Goal: Transaction & Acquisition: Purchase product/service

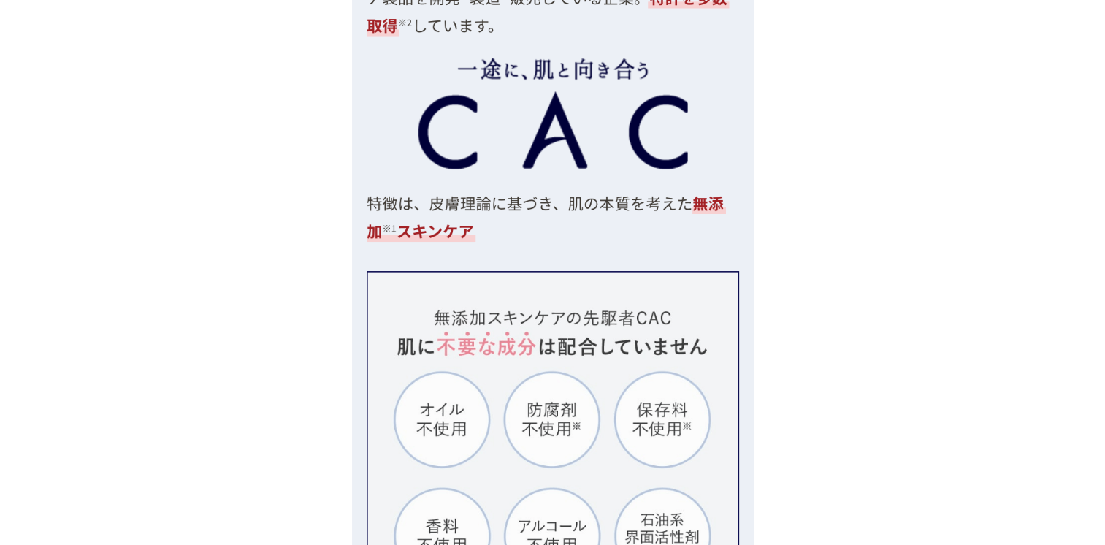
scroll to position [4236, 0]
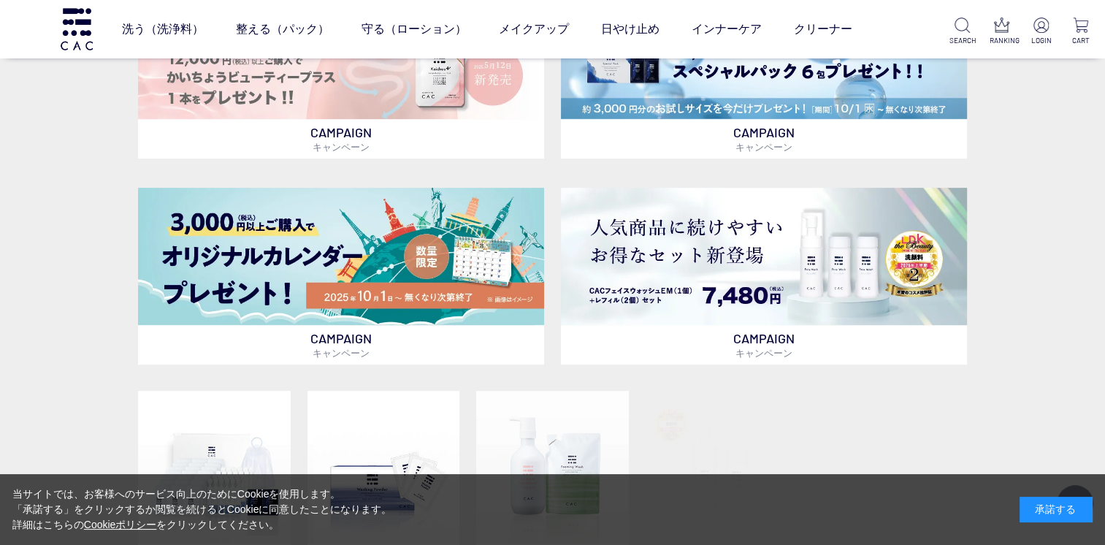
scroll to position [803, 0]
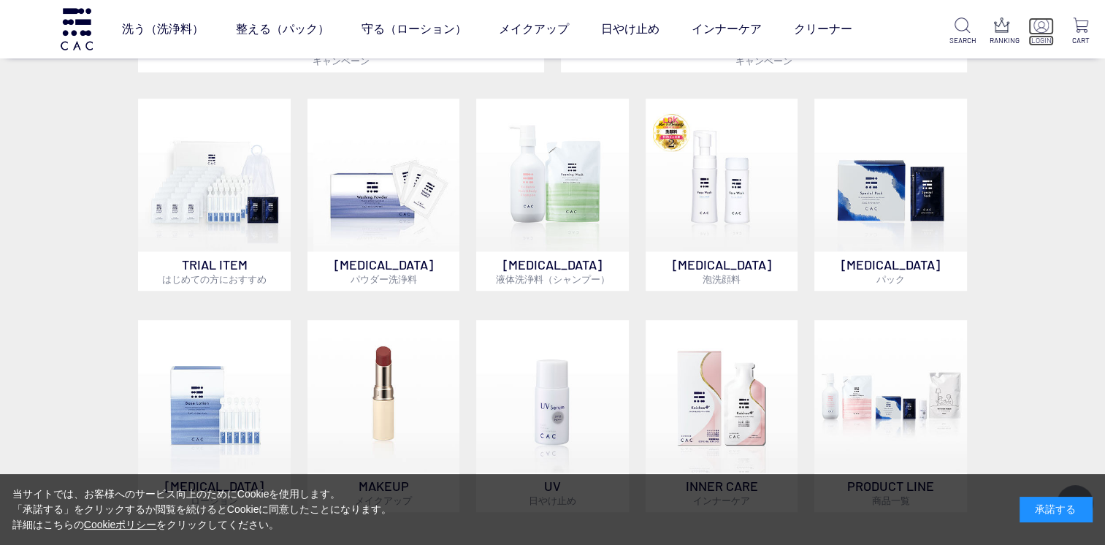
click at [1035, 34] on p at bounding box center [1041, 27] width 26 height 18
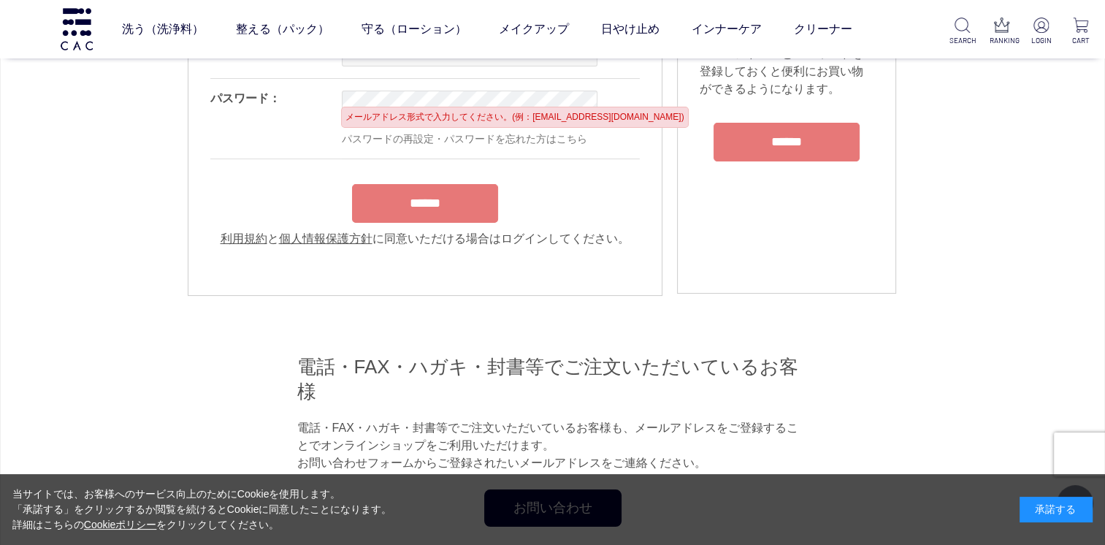
scroll to position [146, 0]
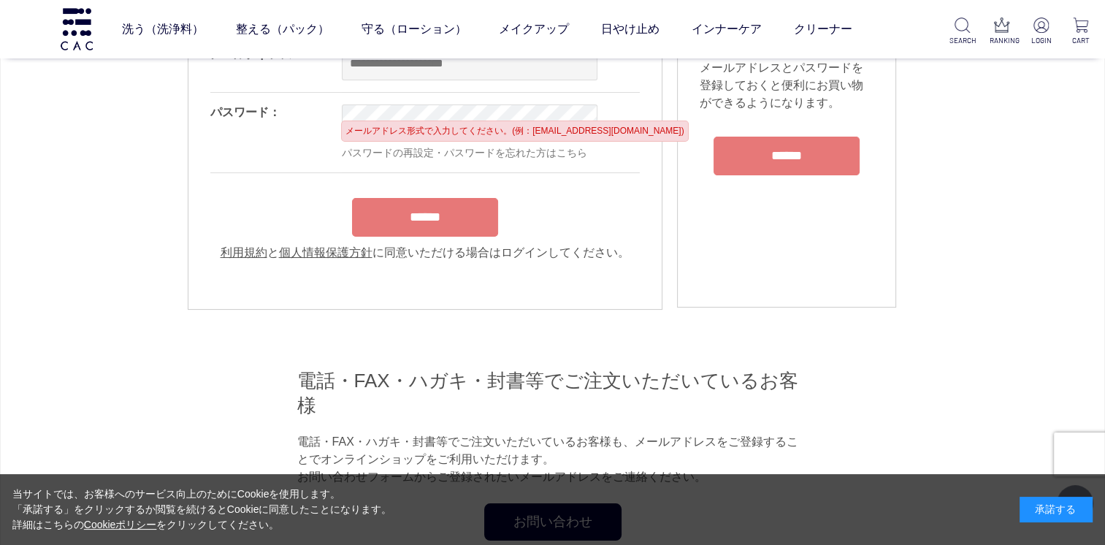
type input "**********"
click at [411, 223] on form "**********" at bounding box center [424, 148] width 429 height 226
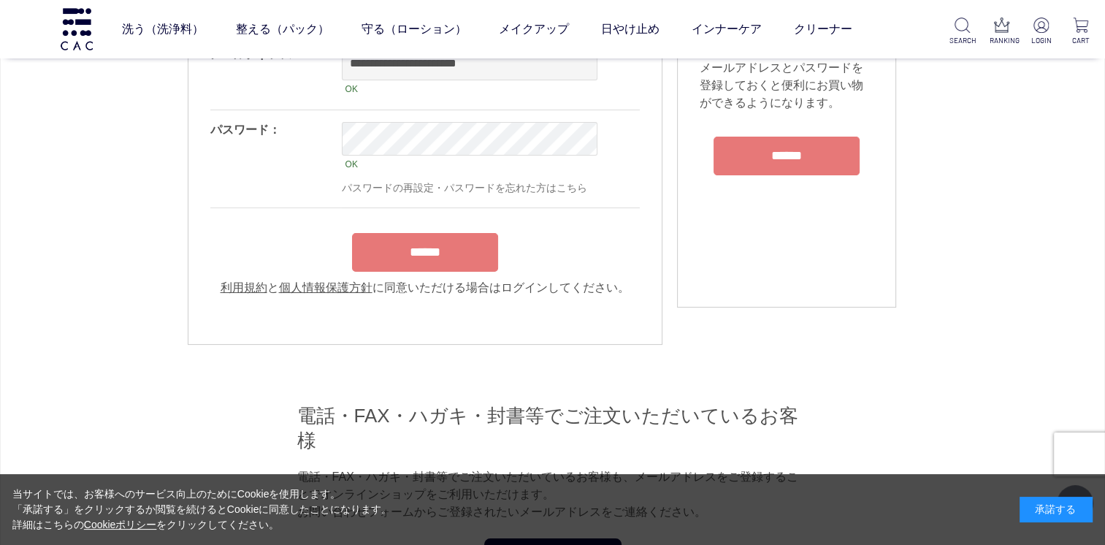
click at [391, 259] on input "******" at bounding box center [425, 252] width 146 height 39
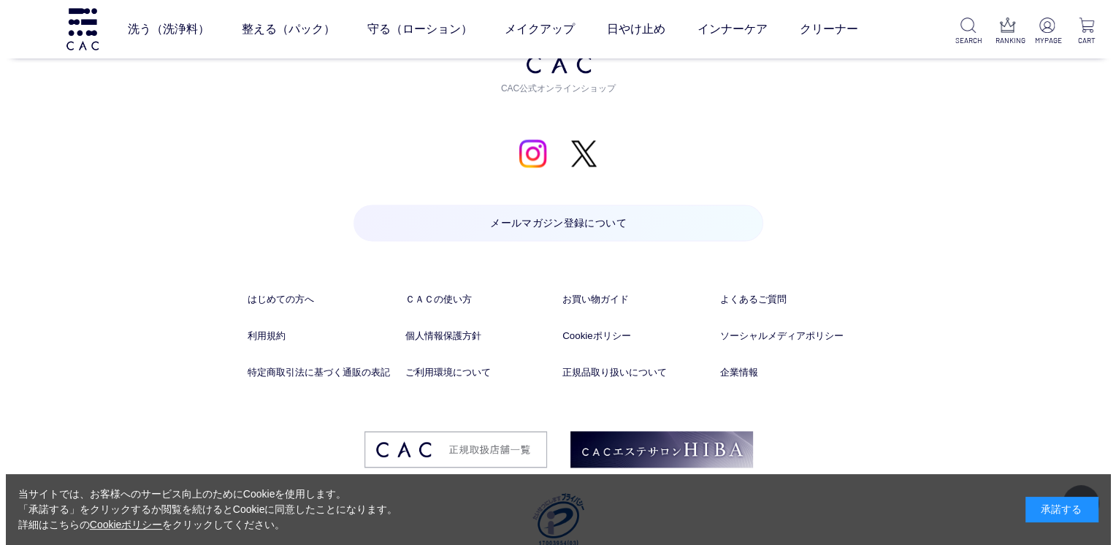
scroll to position [2022, 0]
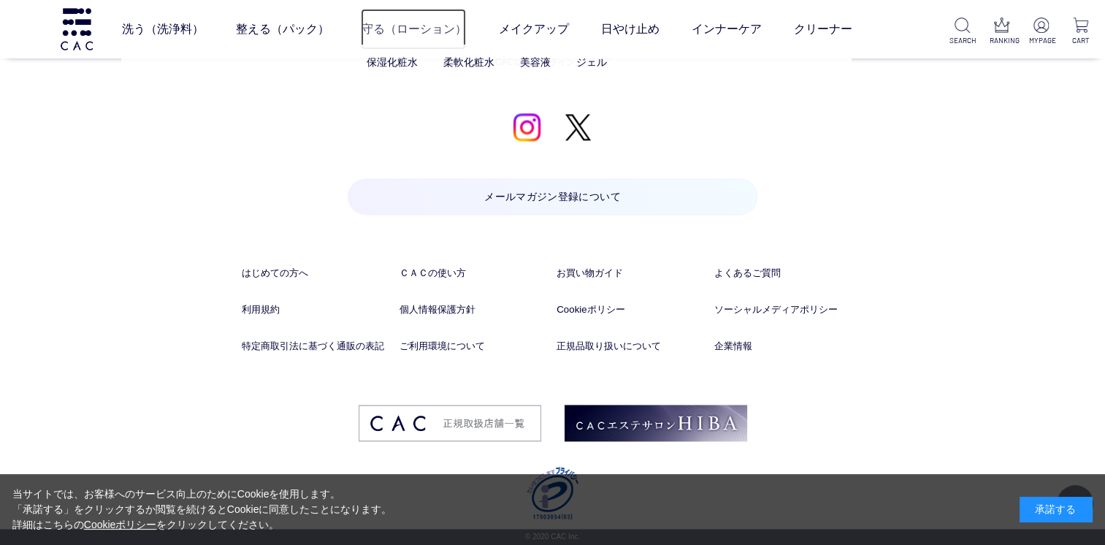
click at [406, 34] on link "守る（ローション）" at bounding box center [413, 29] width 105 height 41
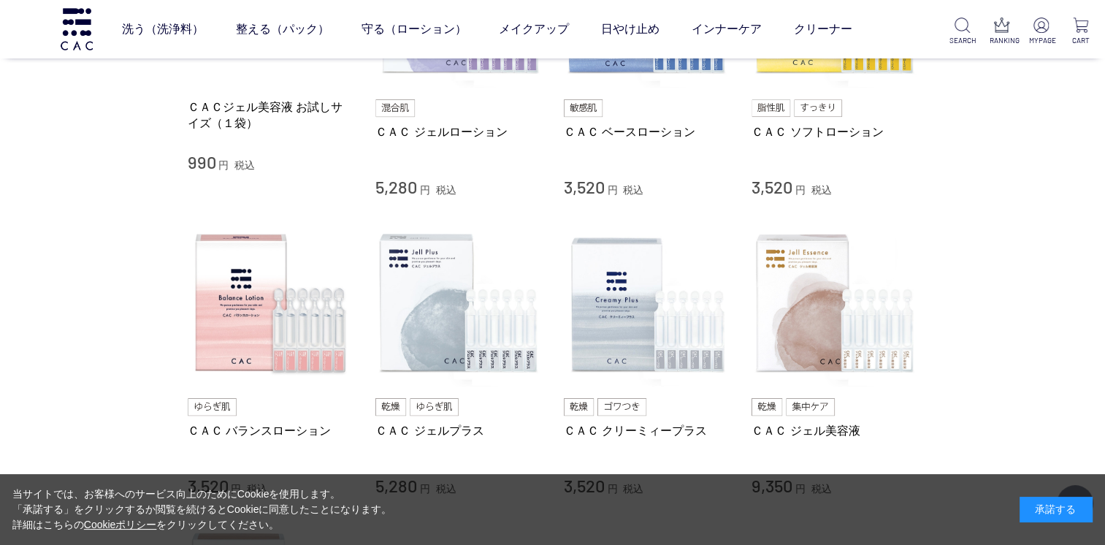
scroll to position [292, 0]
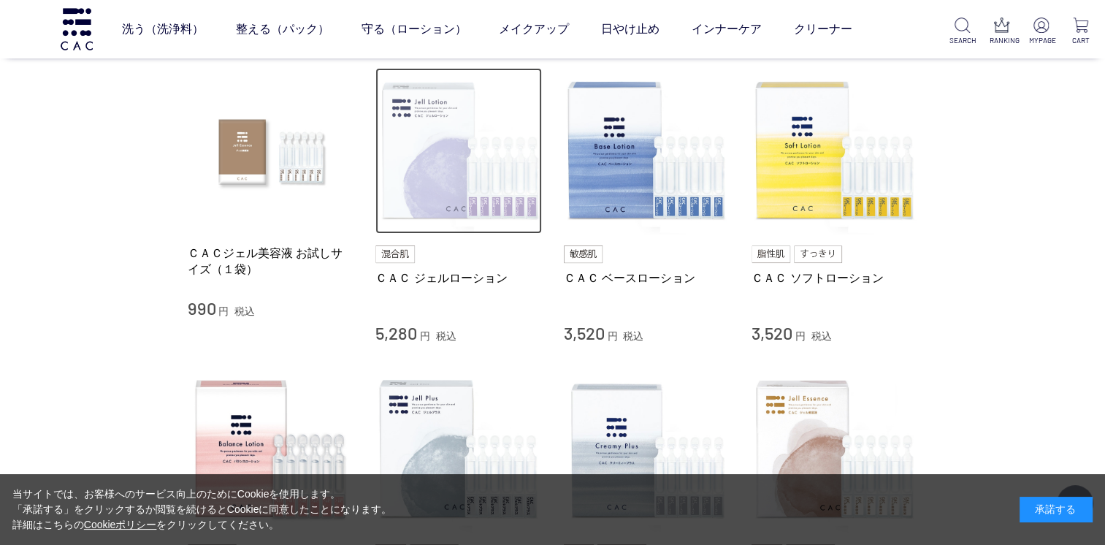
click at [521, 183] on img at bounding box center [458, 151] width 167 height 167
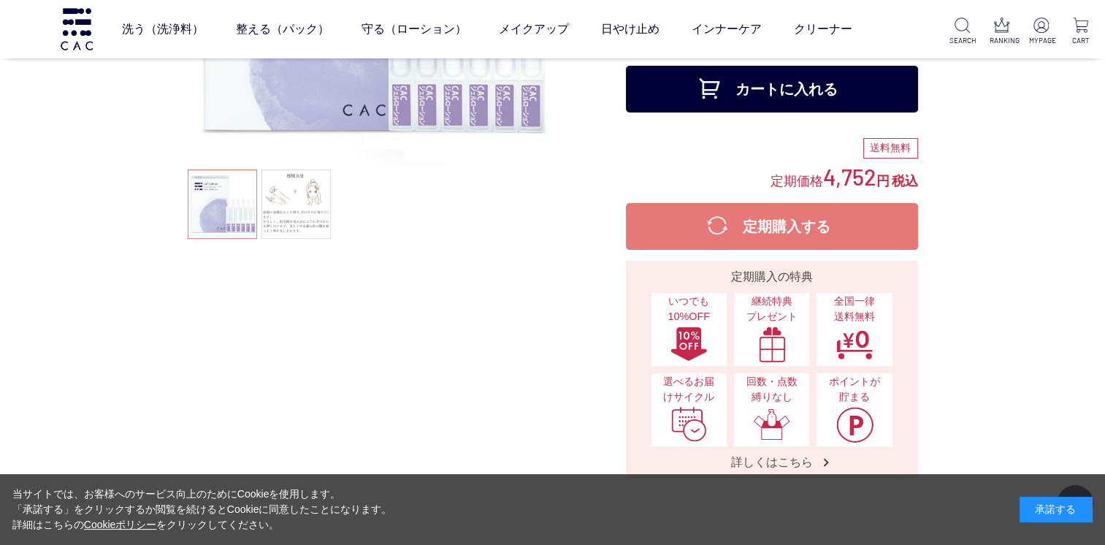
scroll to position [219, 0]
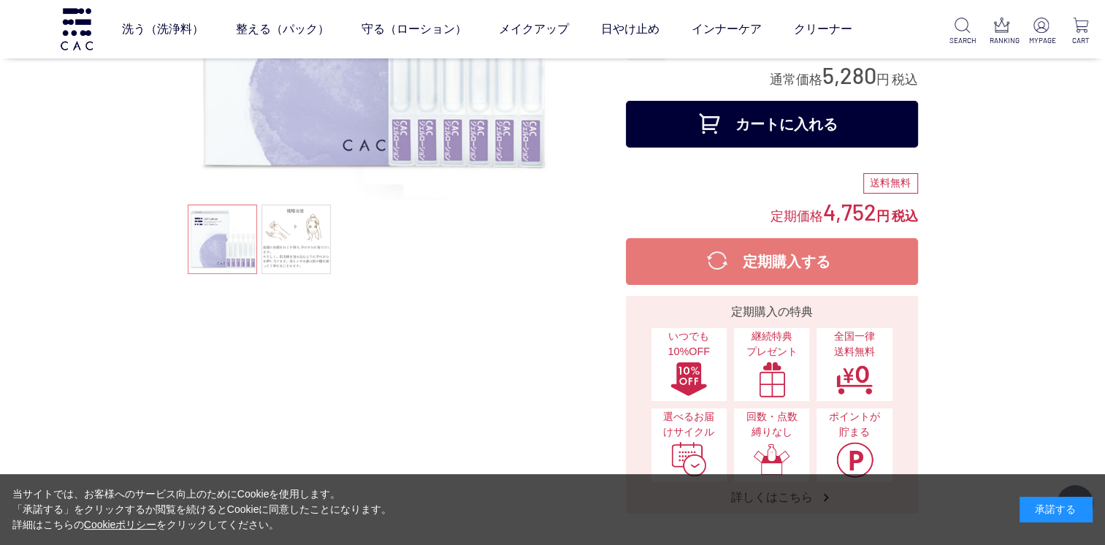
click at [672, 136] on button "カートに入れる" at bounding box center [772, 124] width 292 height 47
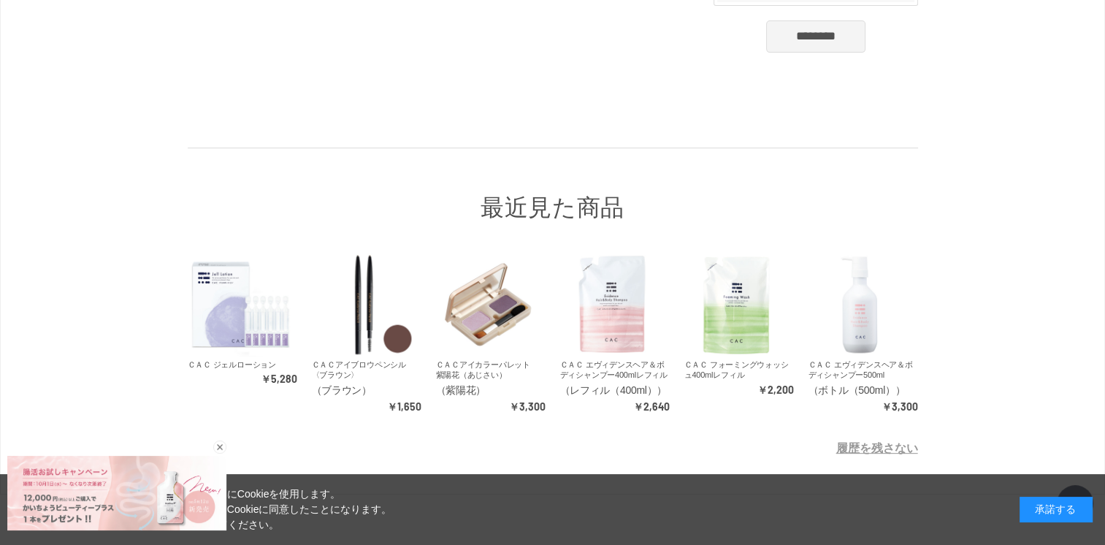
scroll to position [534, 0]
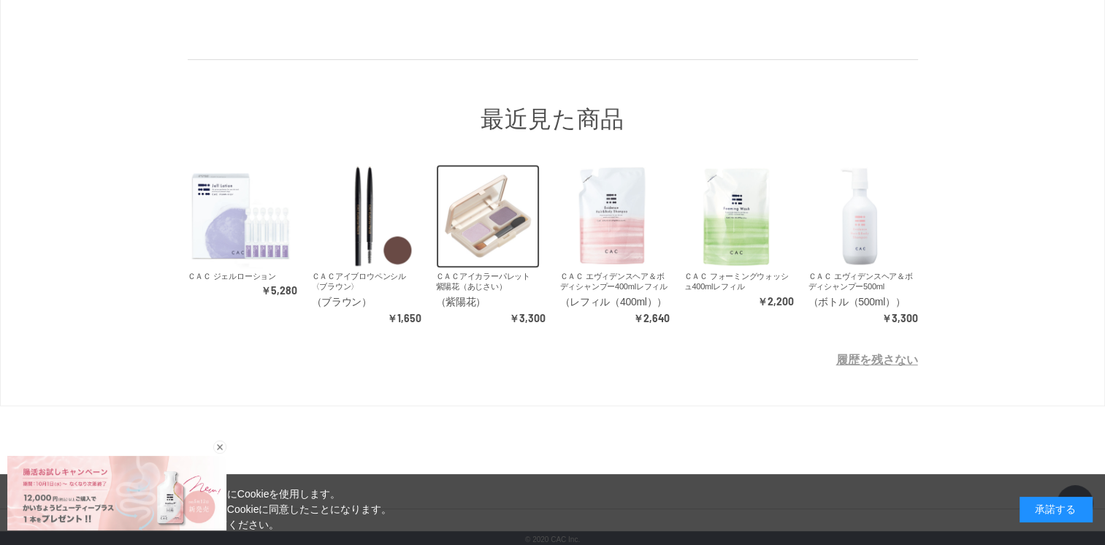
click at [500, 222] on img at bounding box center [488, 216] width 104 height 104
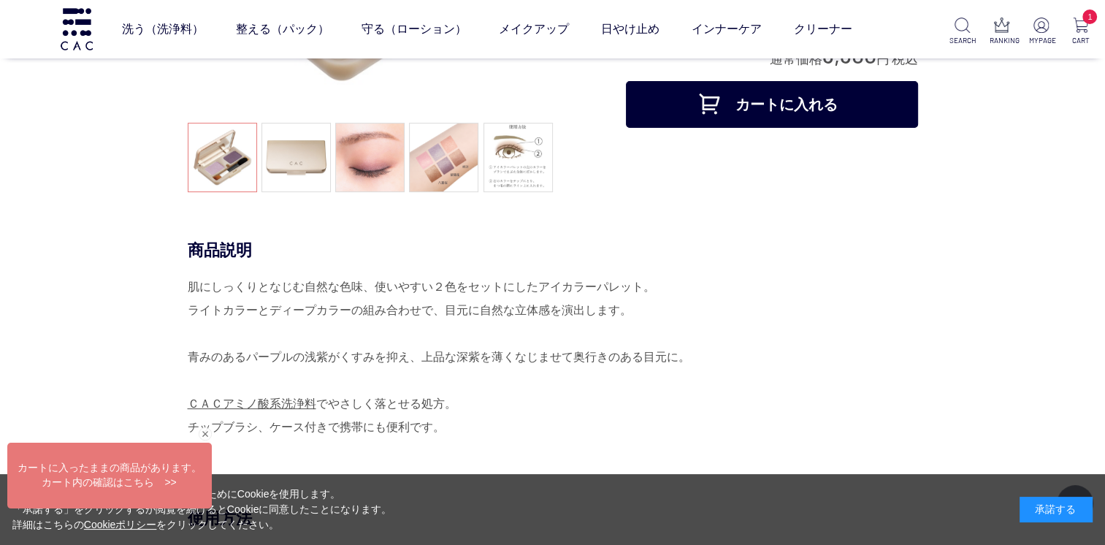
scroll to position [146, 0]
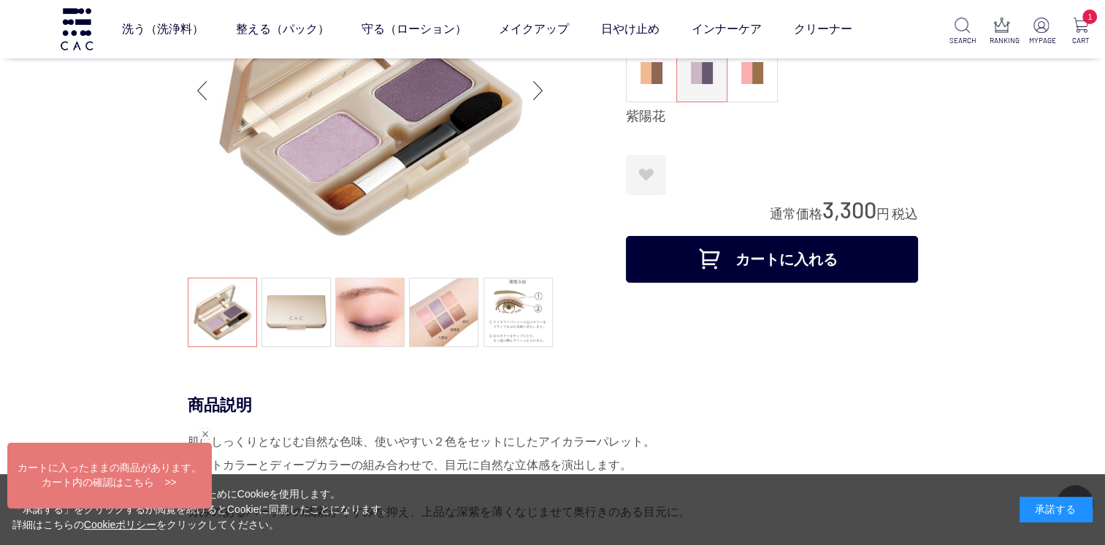
click at [835, 269] on button "カートに入れる" at bounding box center [772, 259] width 292 height 47
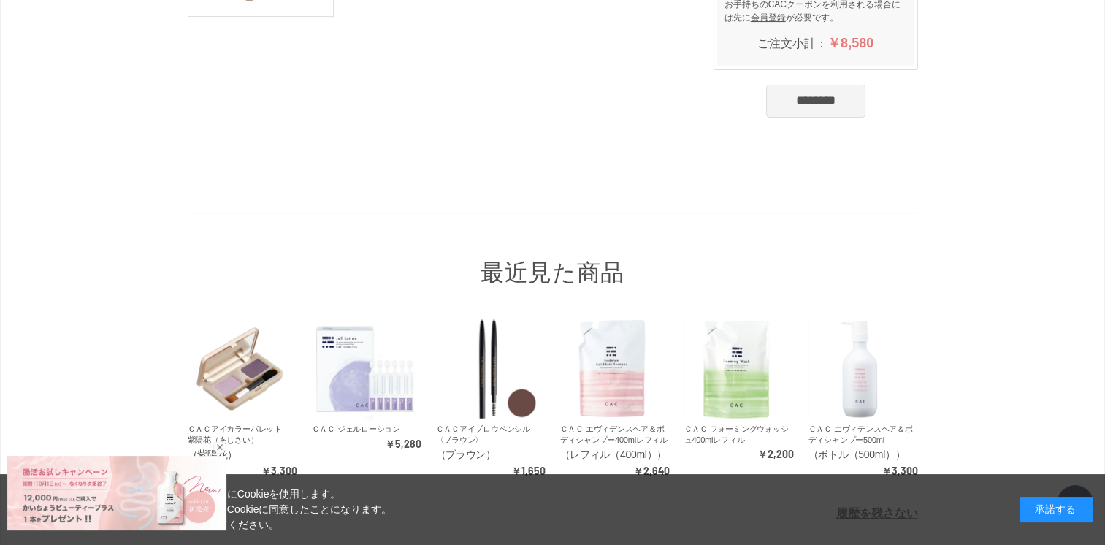
scroll to position [438, 0]
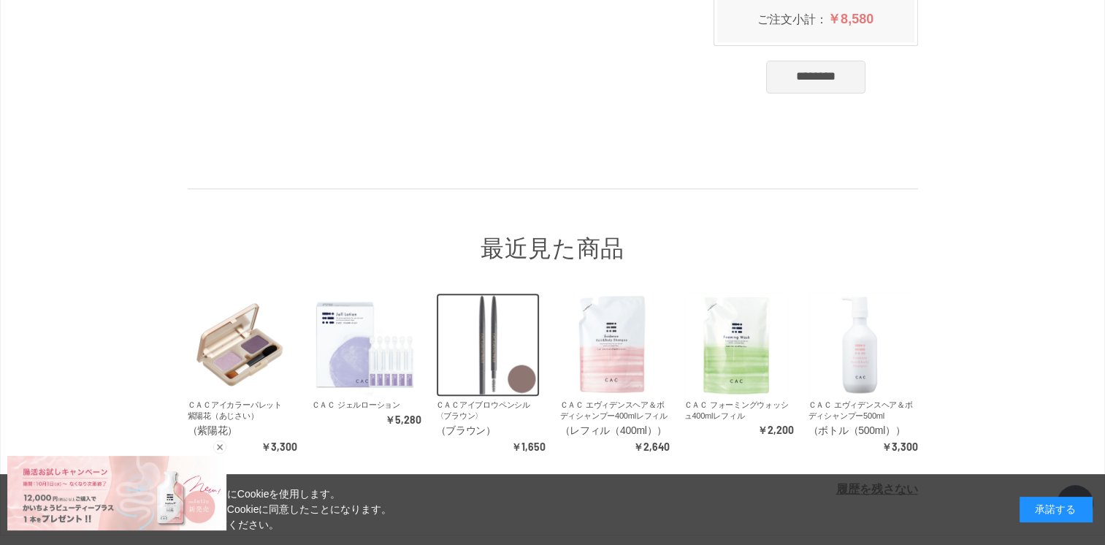
click at [485, 321] on img at bounding box center [488, 345] width 104 height 104
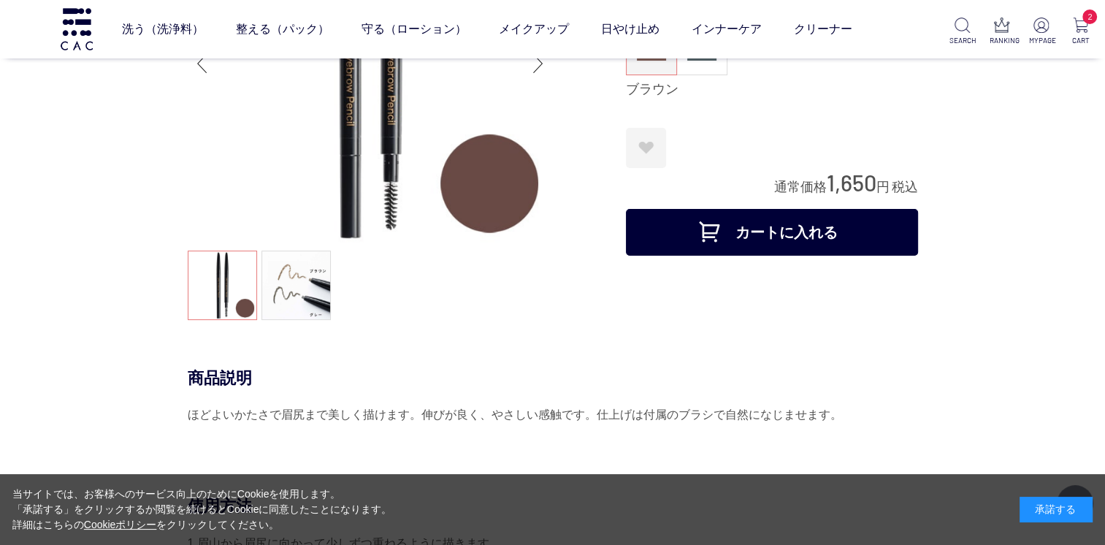
scroll to position [292, 0]
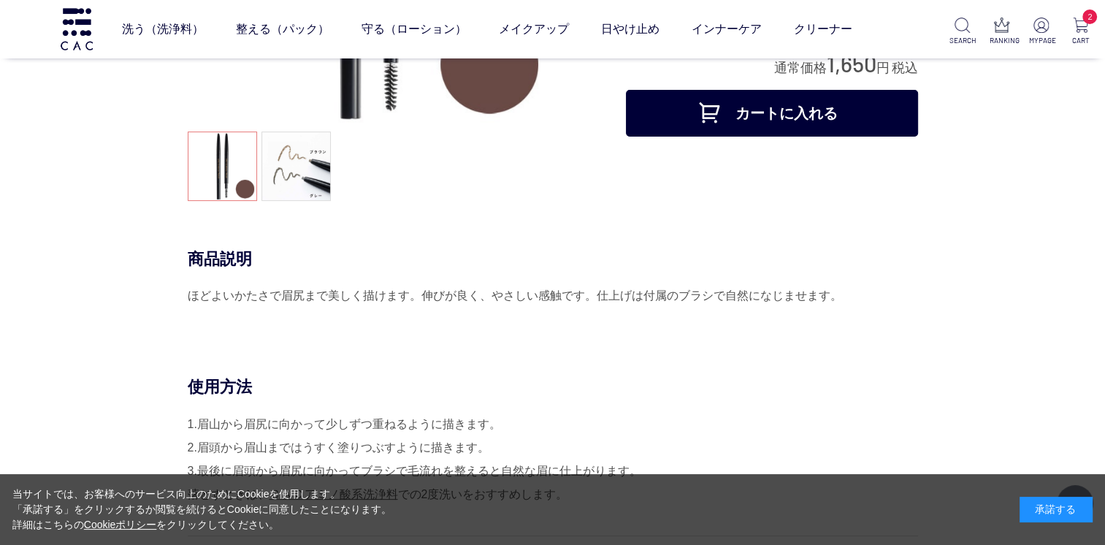
click at [670, 97] on button "カートに入れる" at bounding box center [772, 113] width 292 height 47
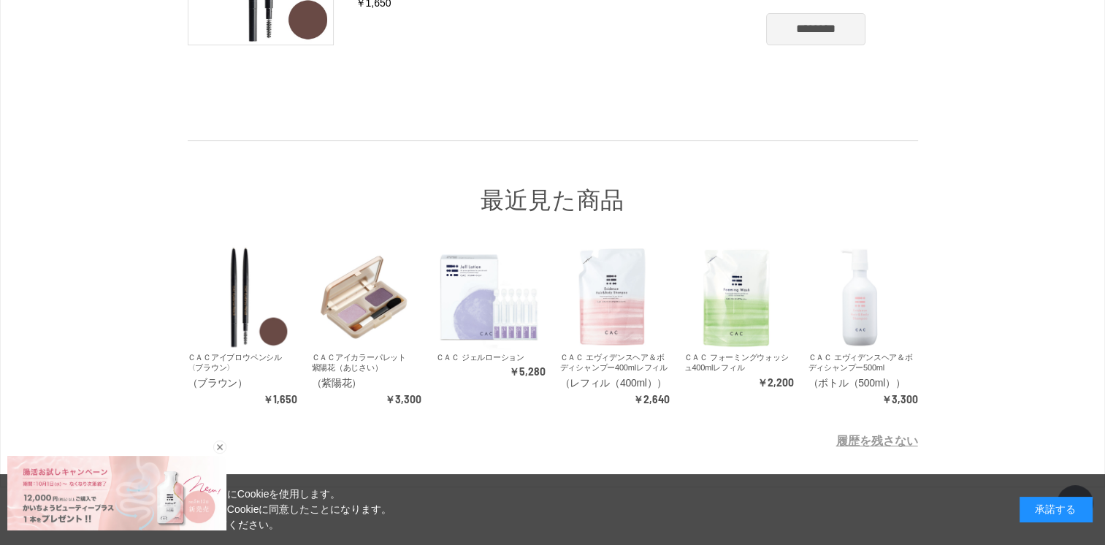
scroll to position [643, 0]
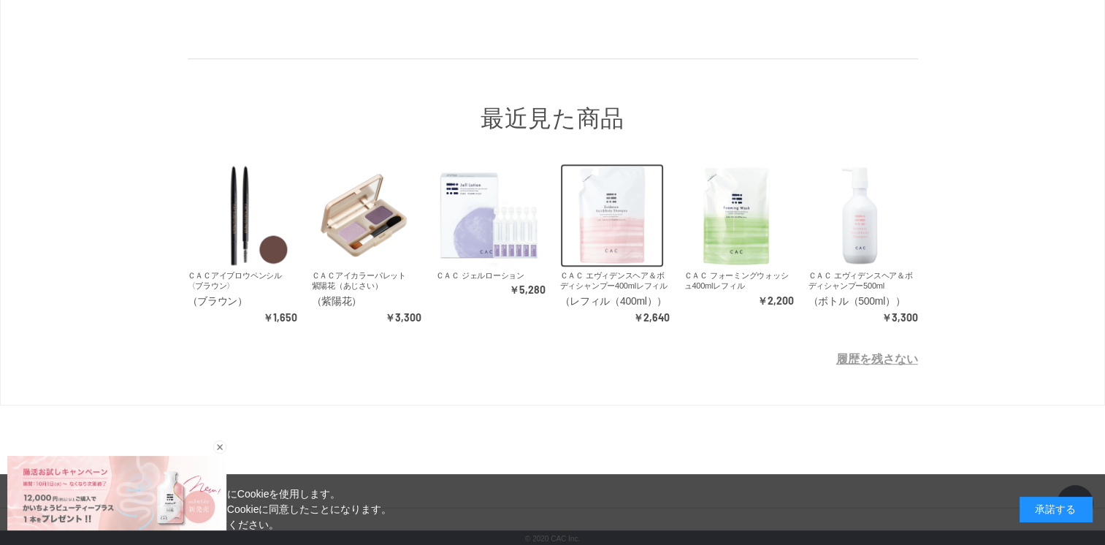
click at [602, 207] on img at bounding box center [612, 216] width 104 height 104
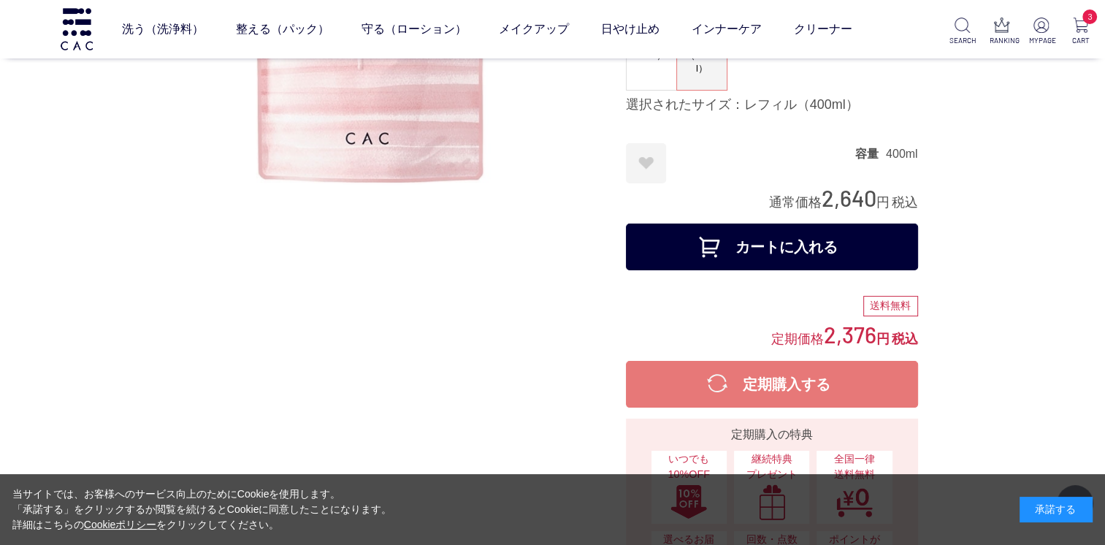
scroll to position [219, 0]
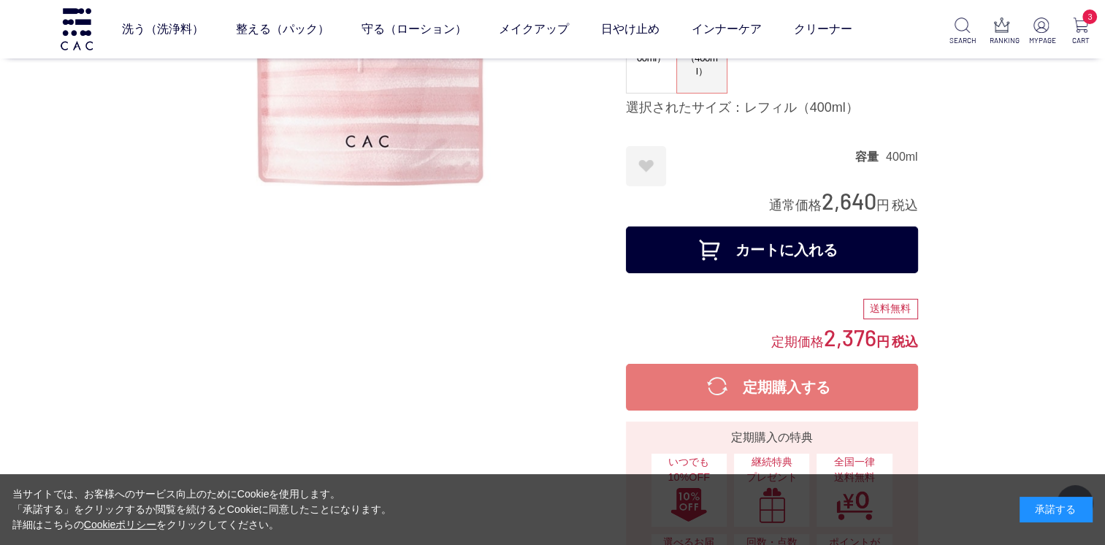
click at [768, 243] on button "カートに入れる" at bounding box center [772, 249] width 292 height 47
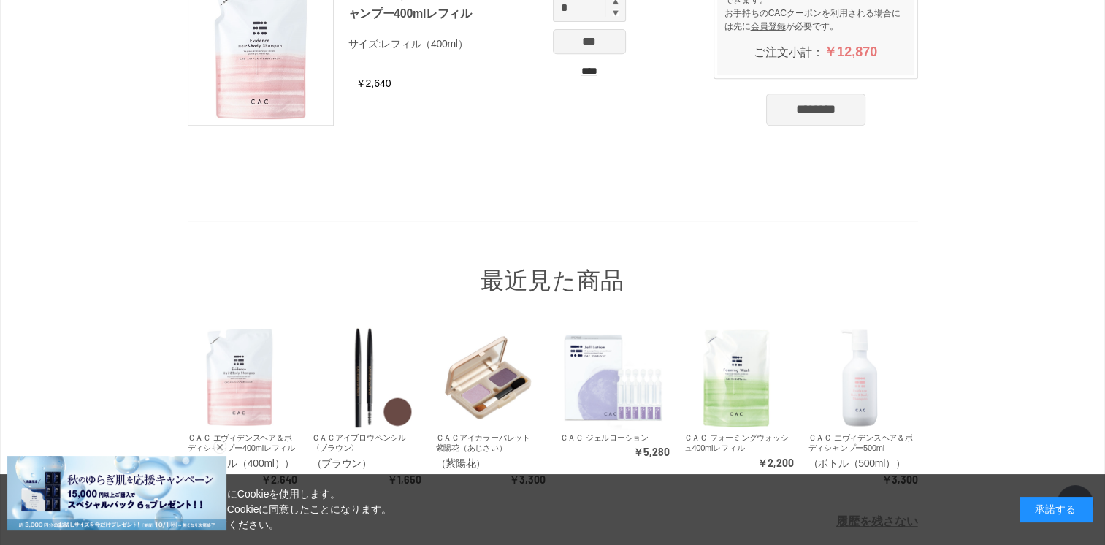
scroll to position [819, 0]
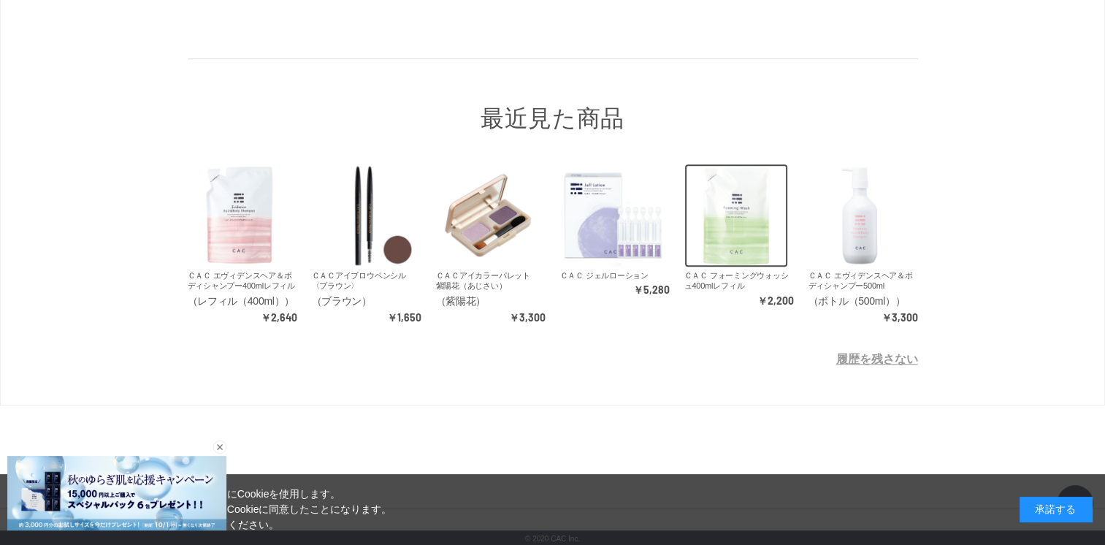
click at [759, 216] on img at bounding box center [736, 216] width 104 height 104
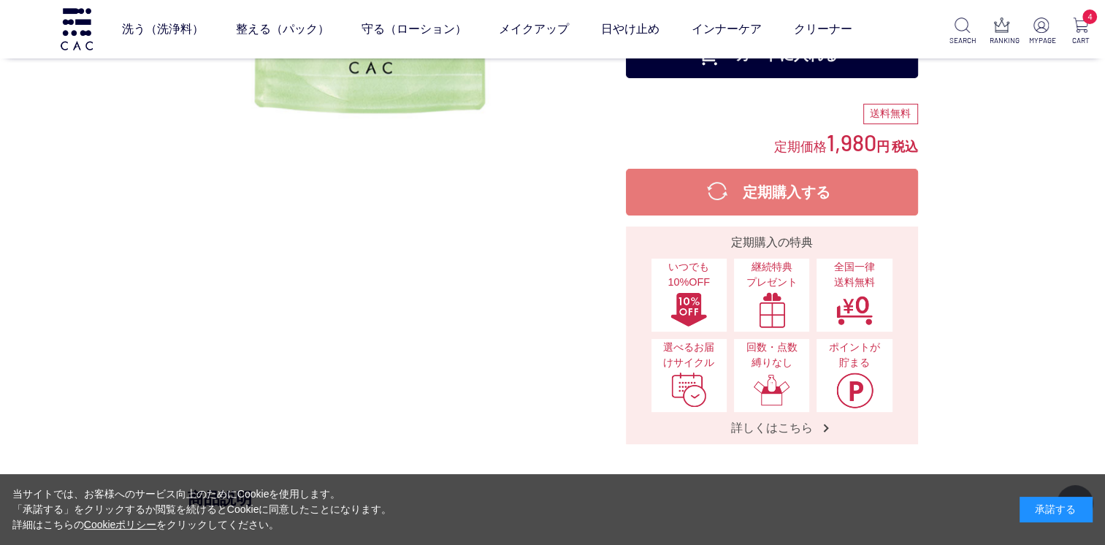
scroll to position [219, 0]
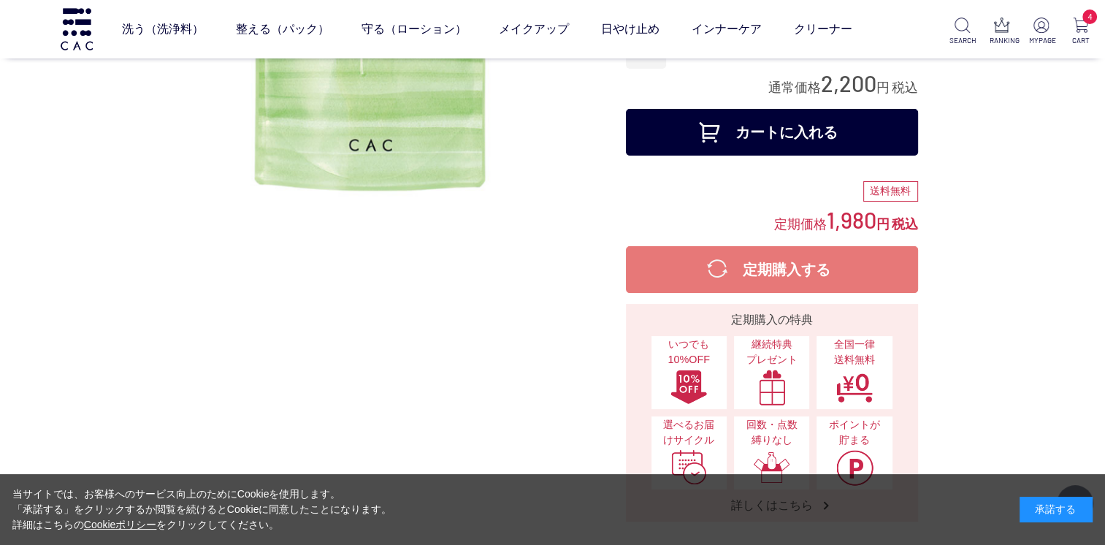
click at [742, 140] on button "カートに入れる" at bounding box center [772, 132] width 292 height 47
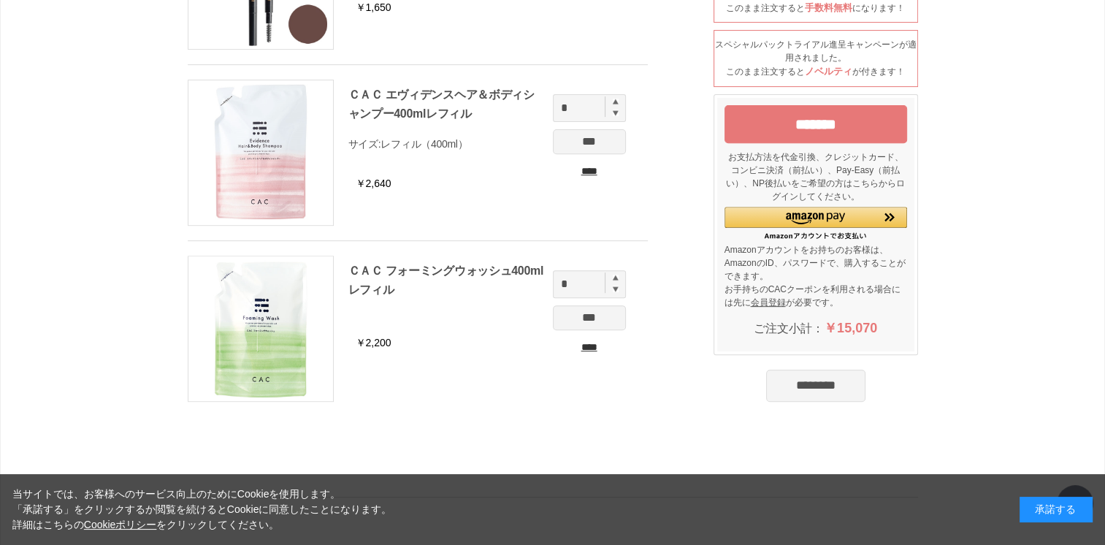
scroll to position [338, 0]
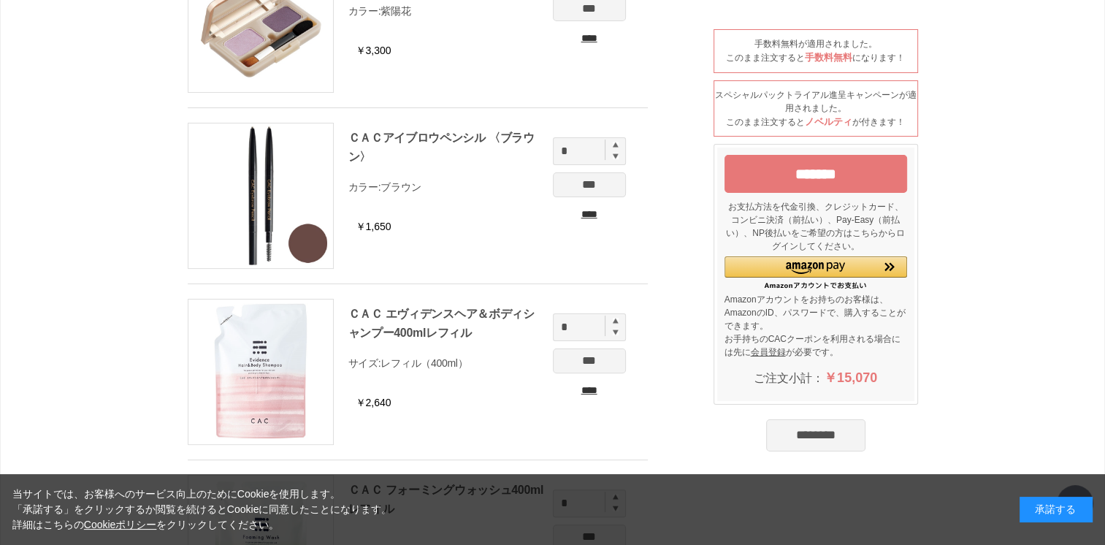
click at [841, 178] on input "*******" at bounding box center [815, 174] width 183 height 38
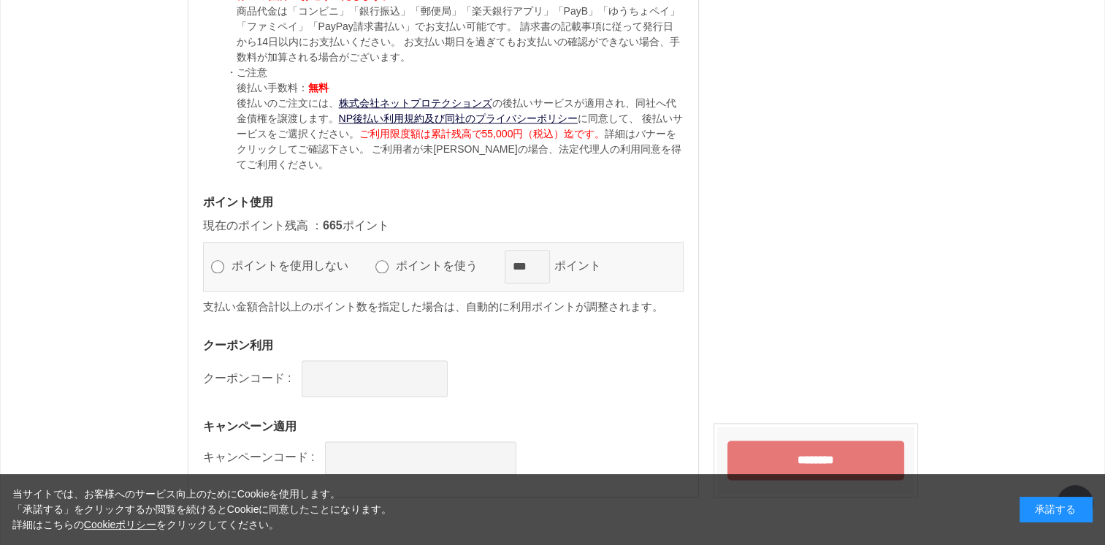
scroll to position [1874, 0]
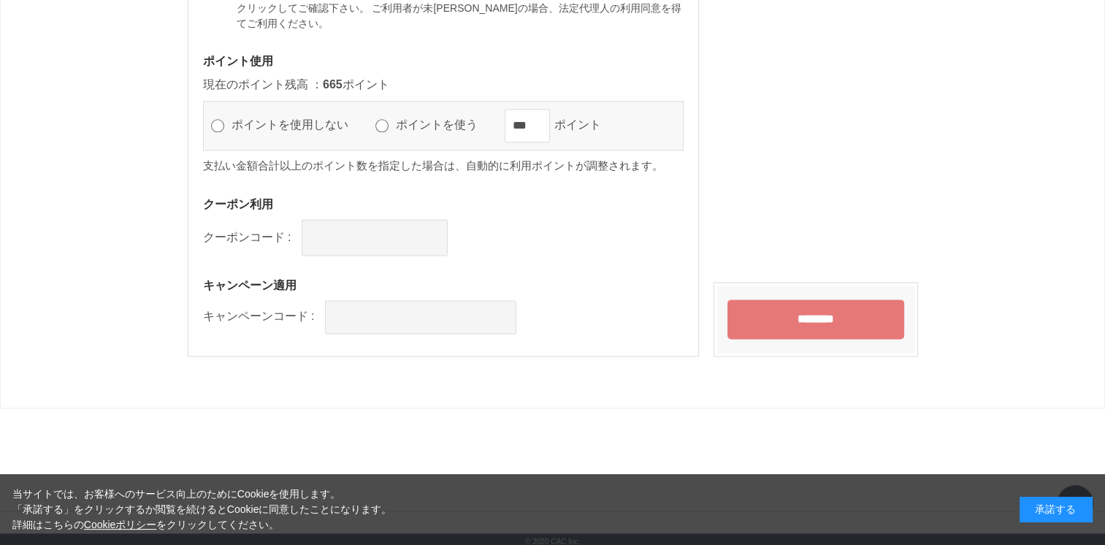
click at [846, 325] on input "********" at bounding box center [815, 318] width 177 height 39
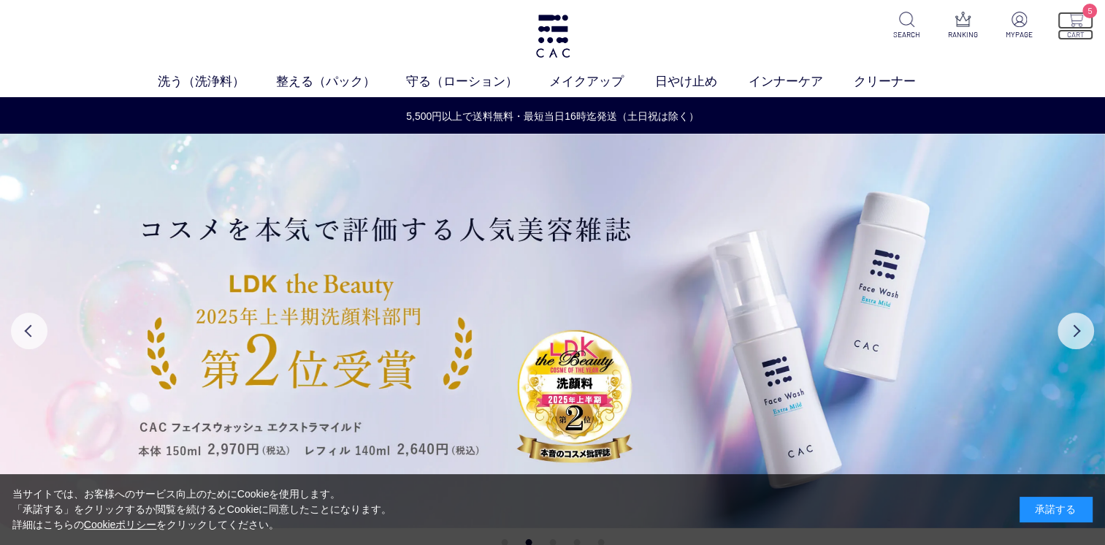
click at [1076, 26] on img at bounding box center [1075, 19] width 15 height 15
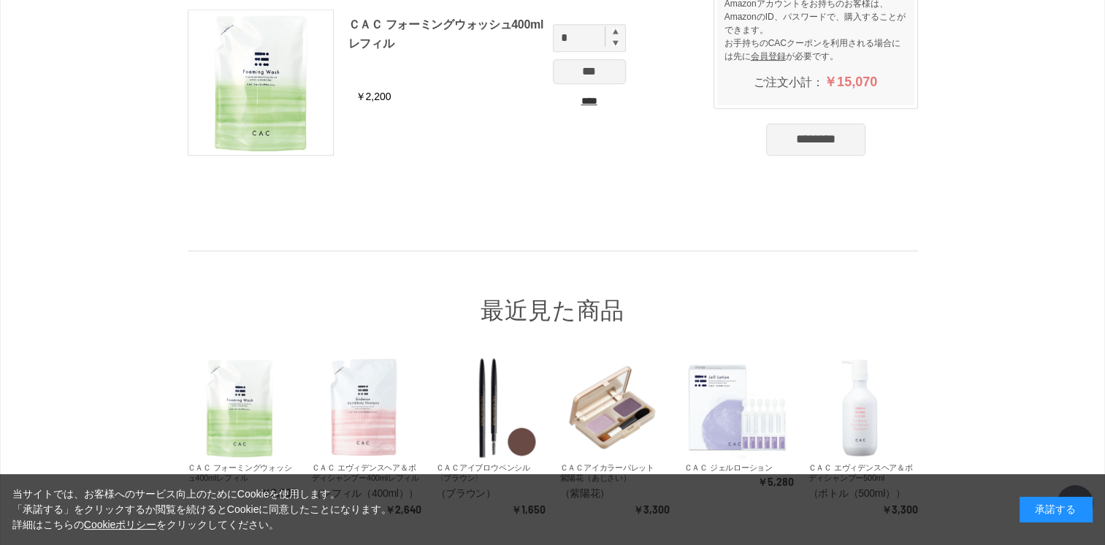
scroll to position [438, 0]
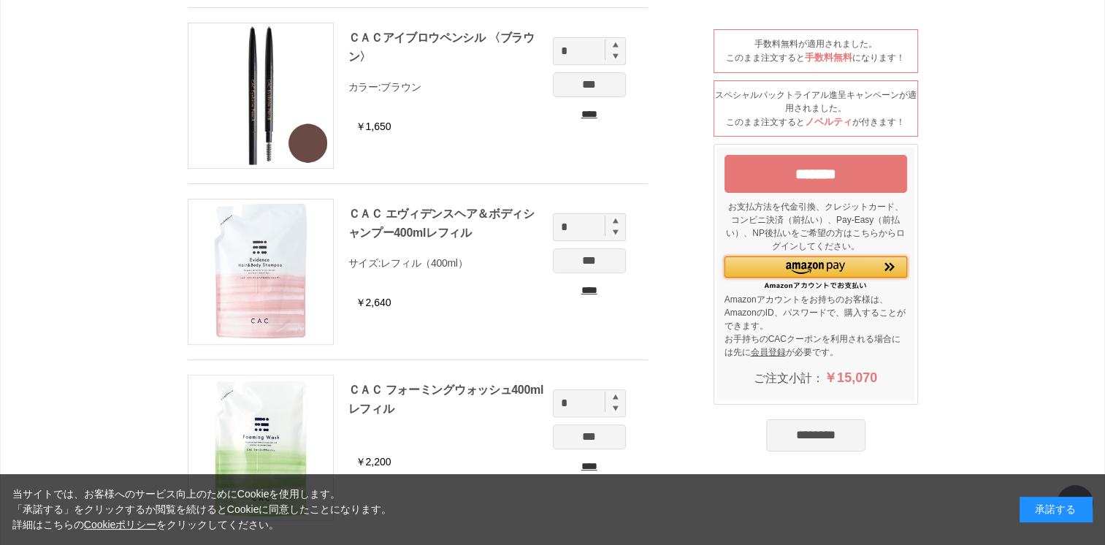
click at [797, 264] on img "Amazon Pay - Amazonアカウントをお使いください" at bounding box center [815, 268] width 59 height 12
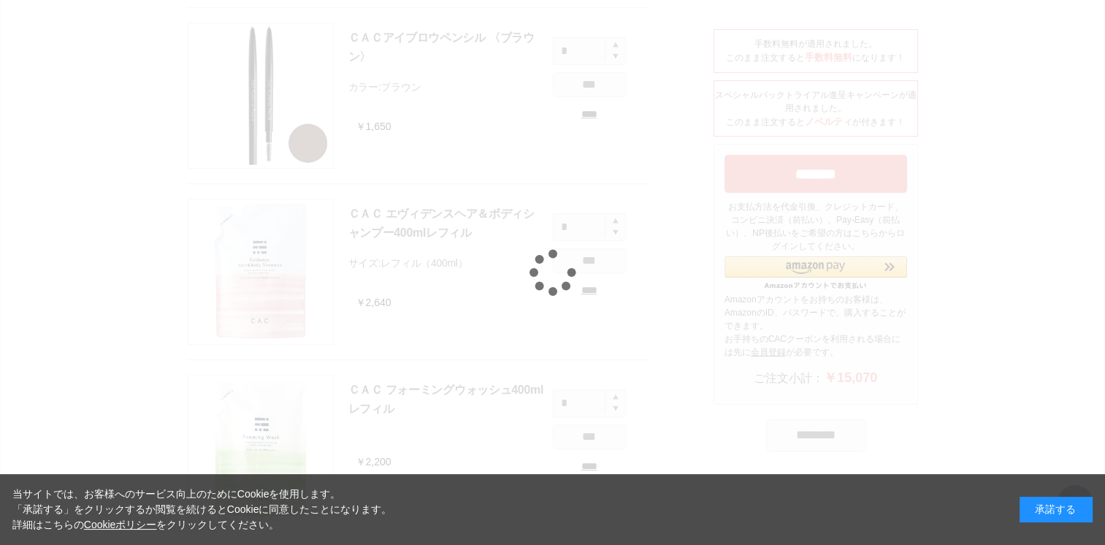
scroll to position [456, 0]
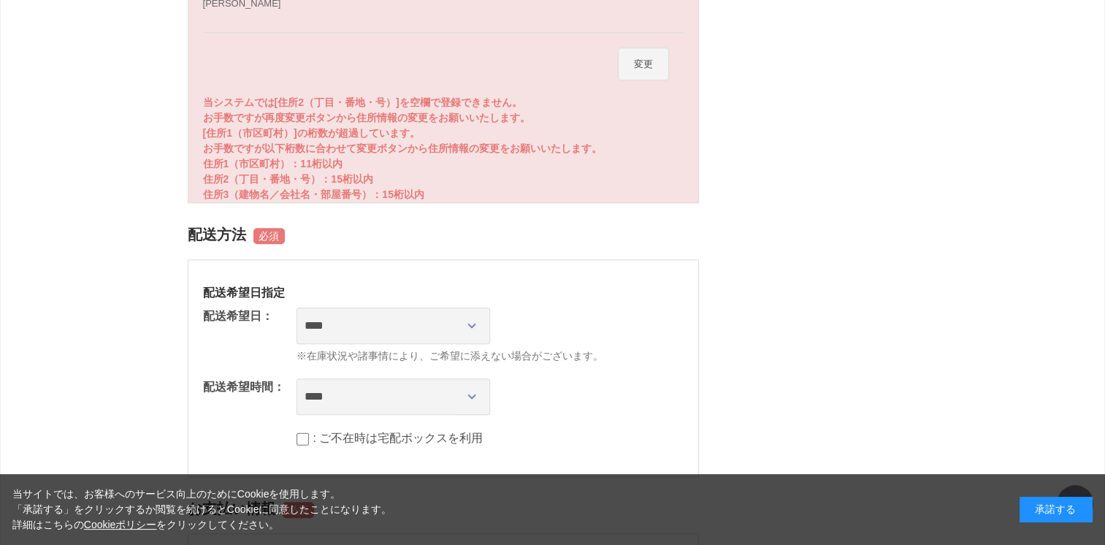
scroll to position [1022, 0]
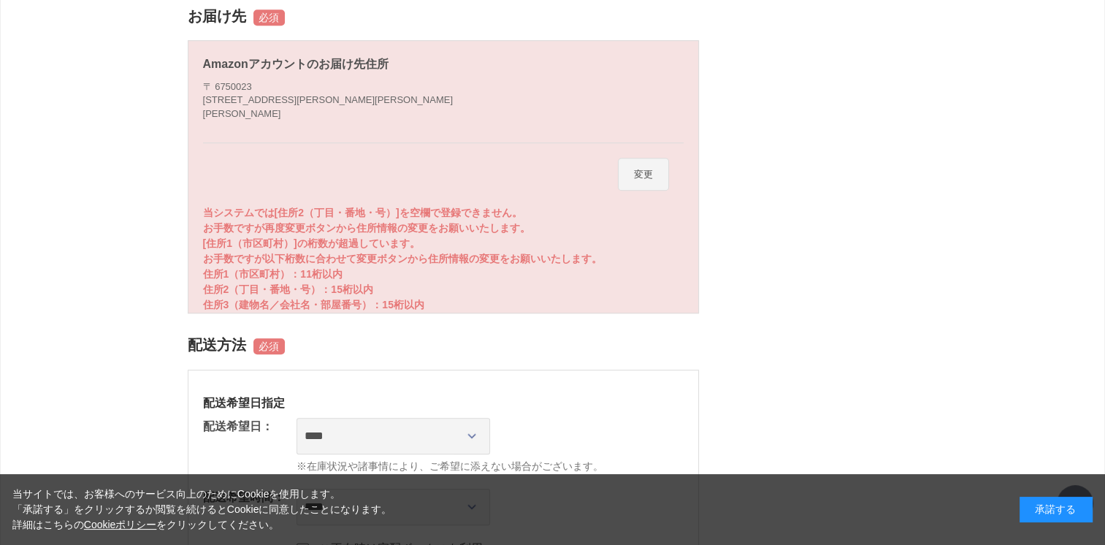
click at [649, 168] on button "変更" at bounding box center [643, 175] width 51 height 34
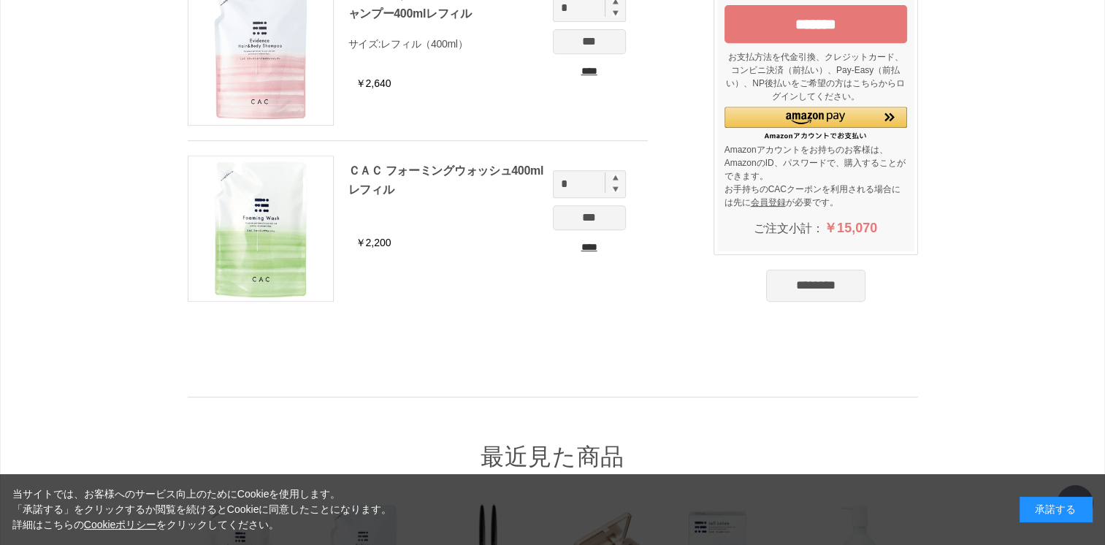
scroll to position [584, 0]
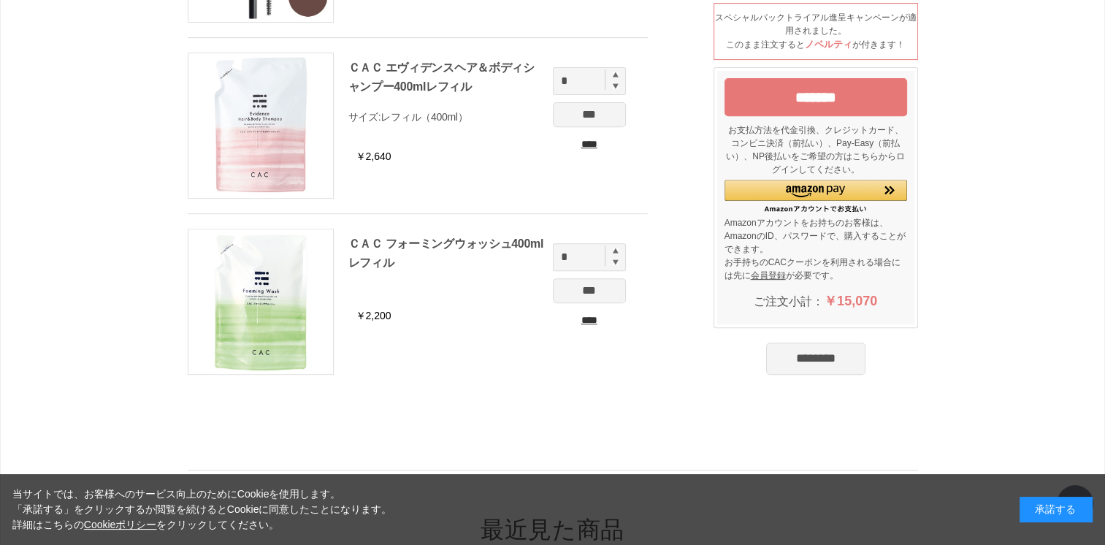
click at [809, 102] on input "*******" at bounding box center [815, 97] width 183 height 38
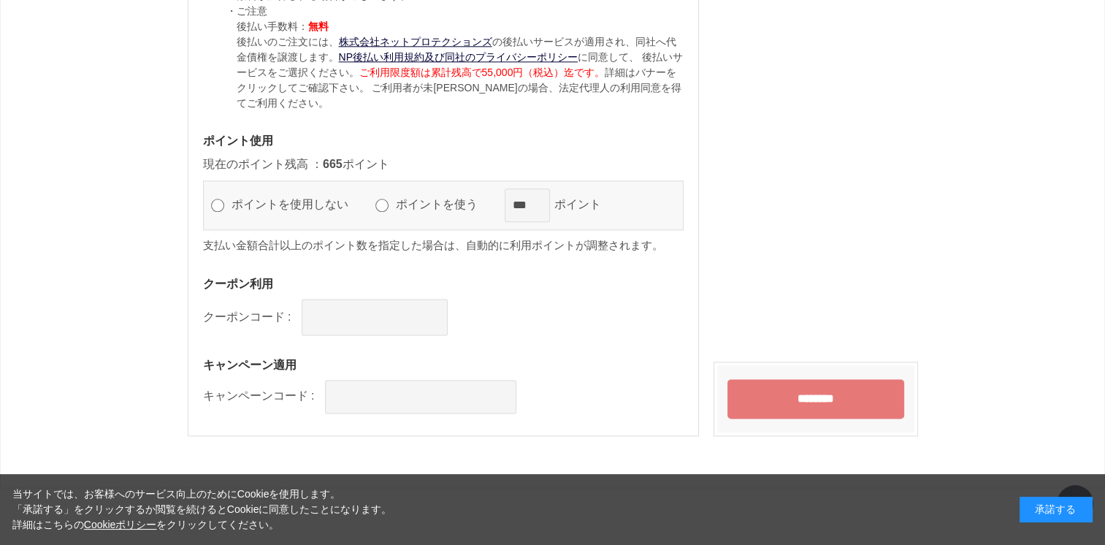
scroll to position [1874, 0]
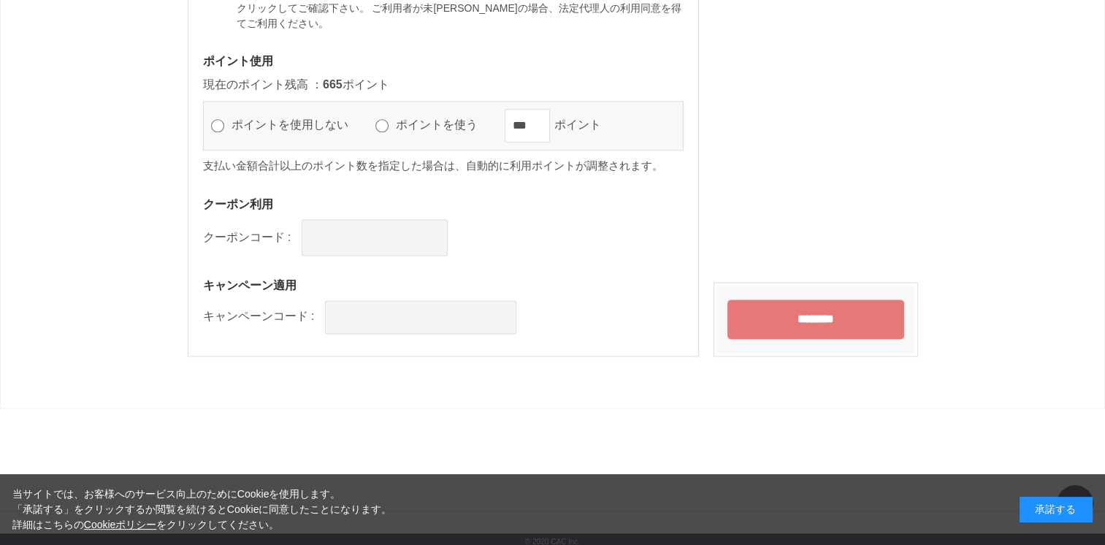
click at [787, 309] on input "********" at bounding box center [815, 318] width 177 height 39
